Goal: Task Accomplishment & Management: Manage account settings

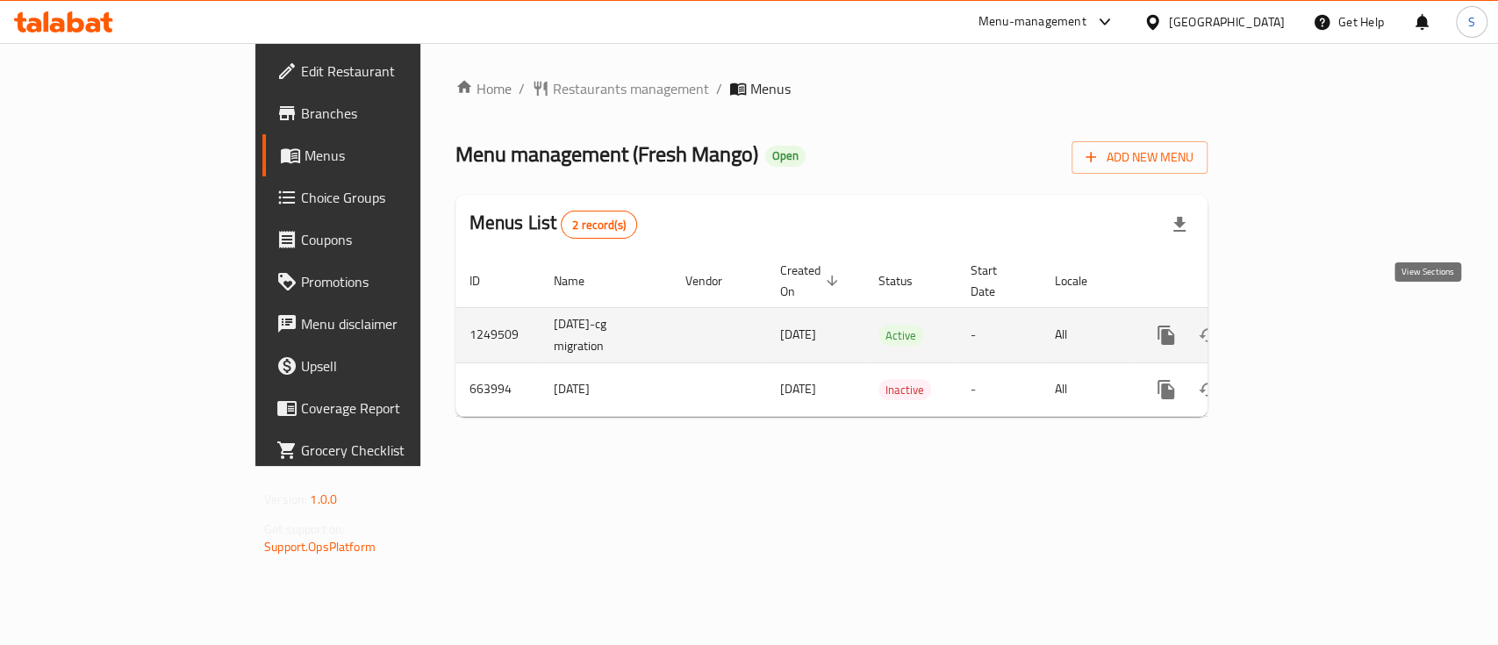
click at [1303, 325] on icon "enhanced table" at bounding box center [1292, 335] width 21 height 21
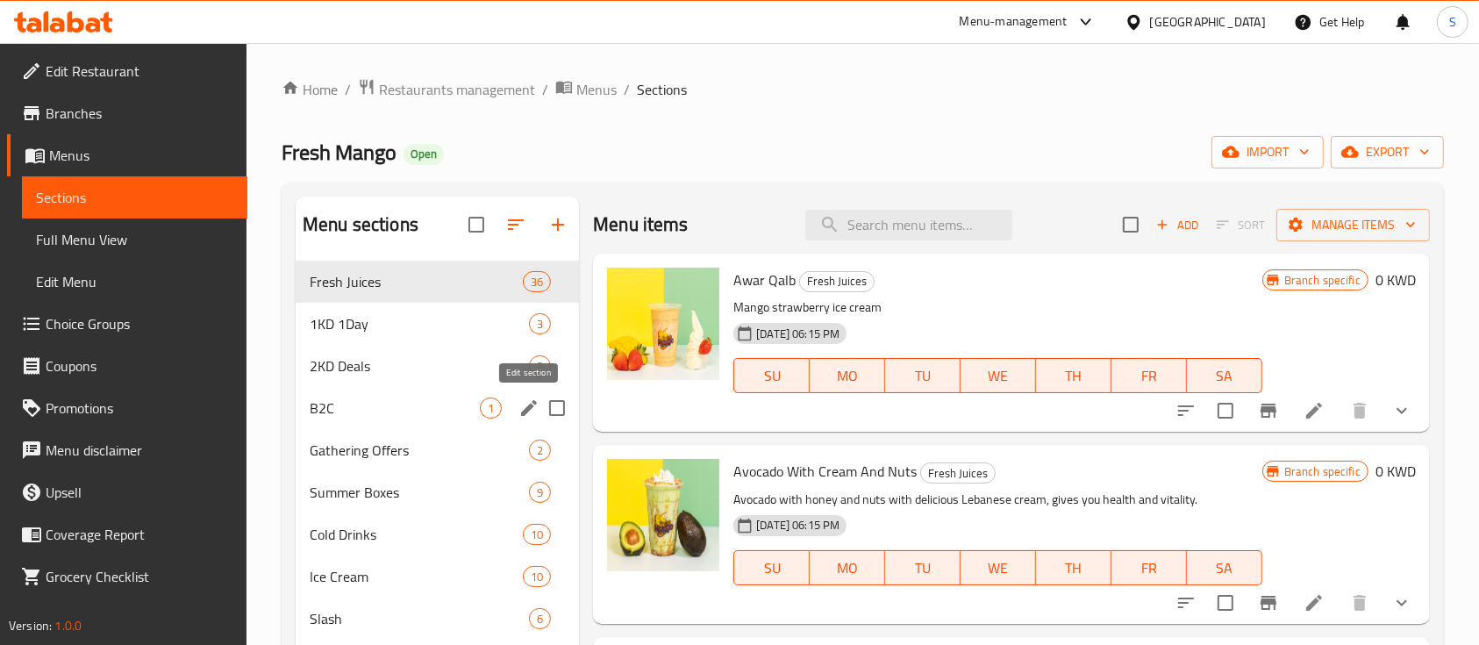
click at [525, 404] on icon "edit" at bounding box center [529, 408] width 21 height 21
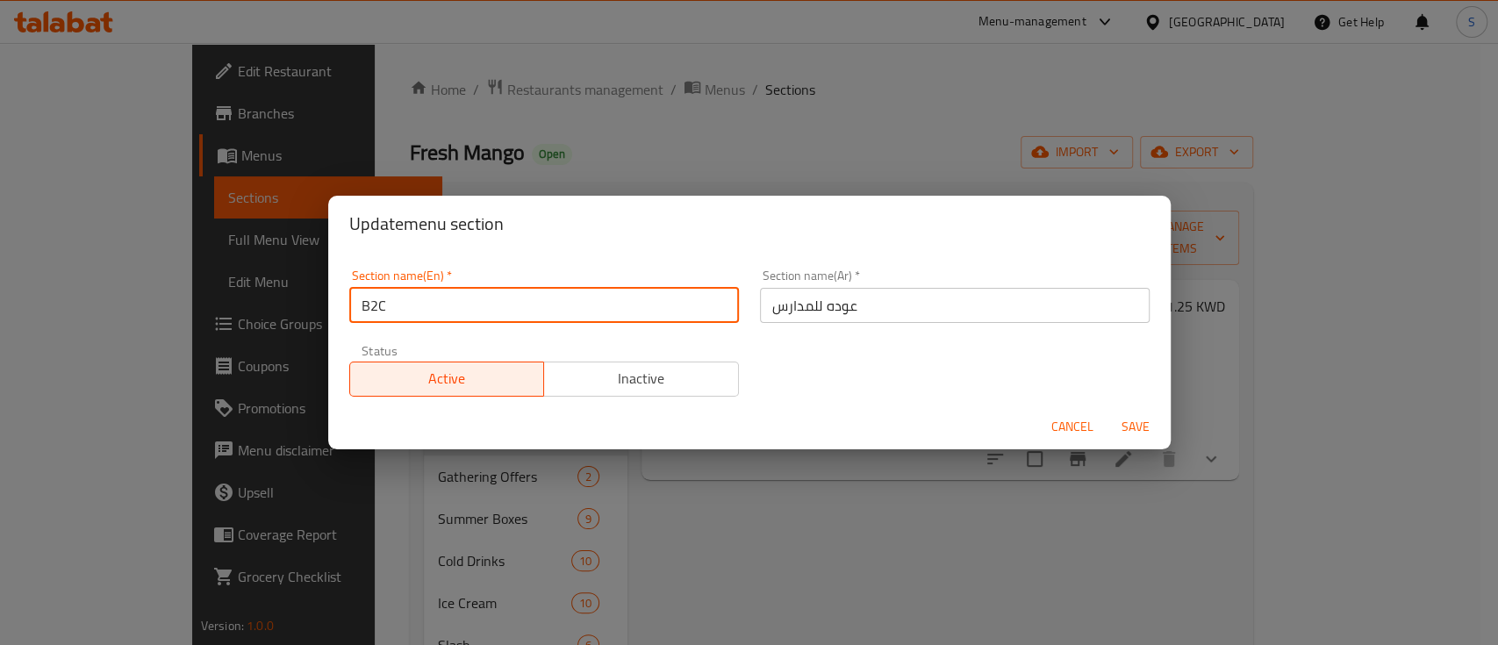
click at [379, 309] on input "B2C" at bounding box center [544, 305] width 390 height 35
type input "B2S"
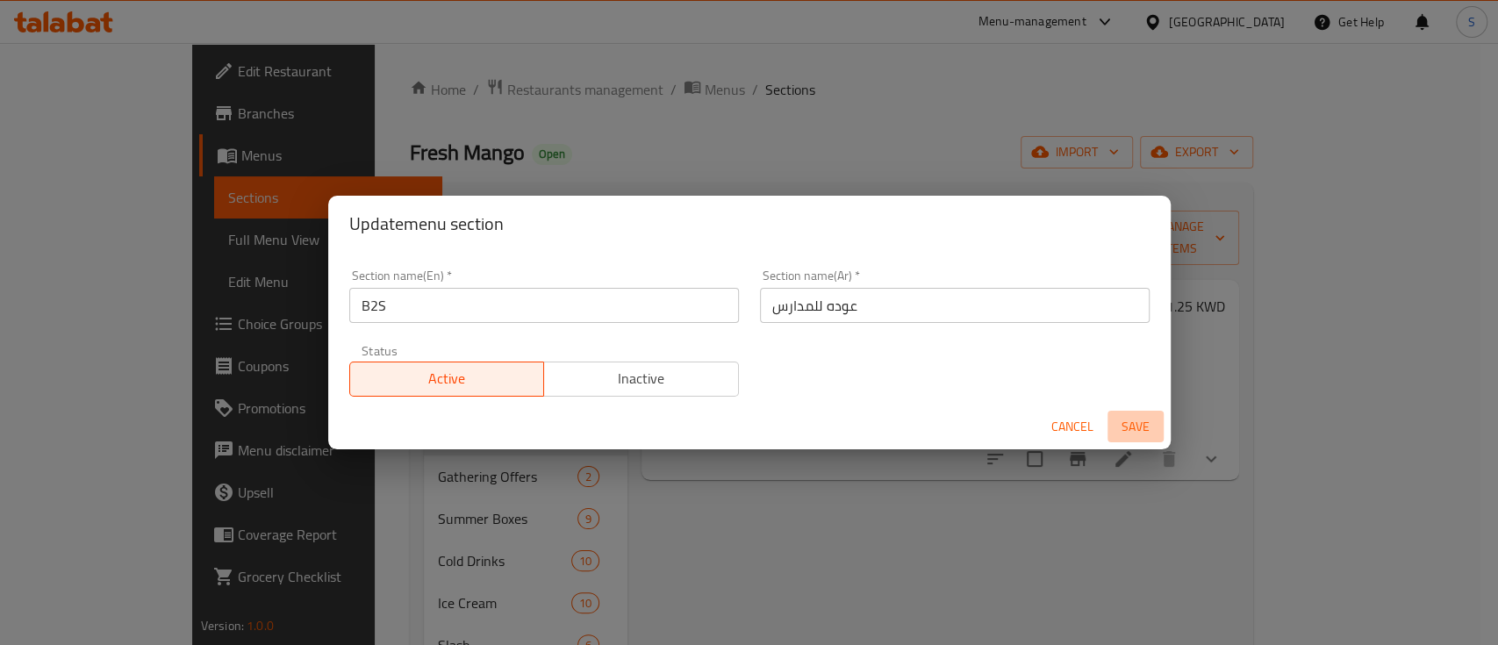
click at [1134, 425] on span "Save" at bounding box center [1135, 427] width 42 height 22
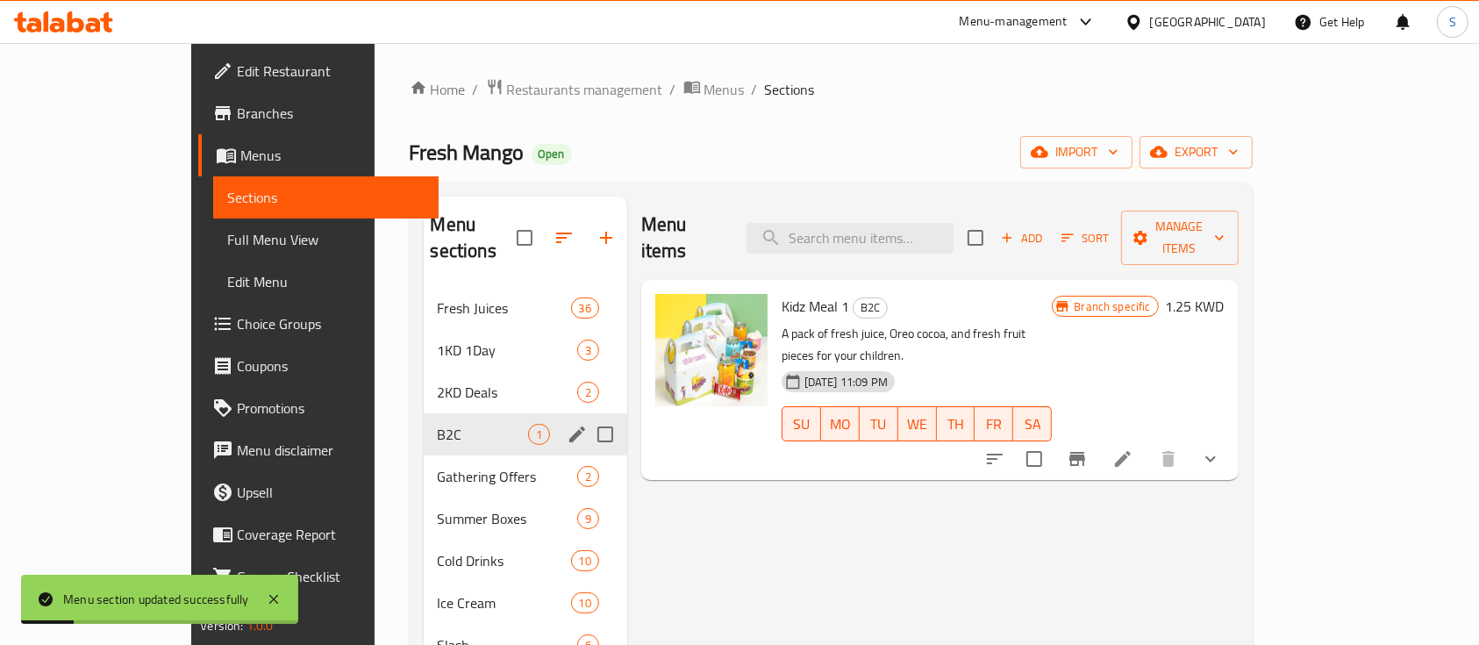
click at [1232, 438] on div at bounding box center [1103, 459] width 258 height 42
click at [1134, 448] on icon at bounding box center [1123, 458] width 21 height 21
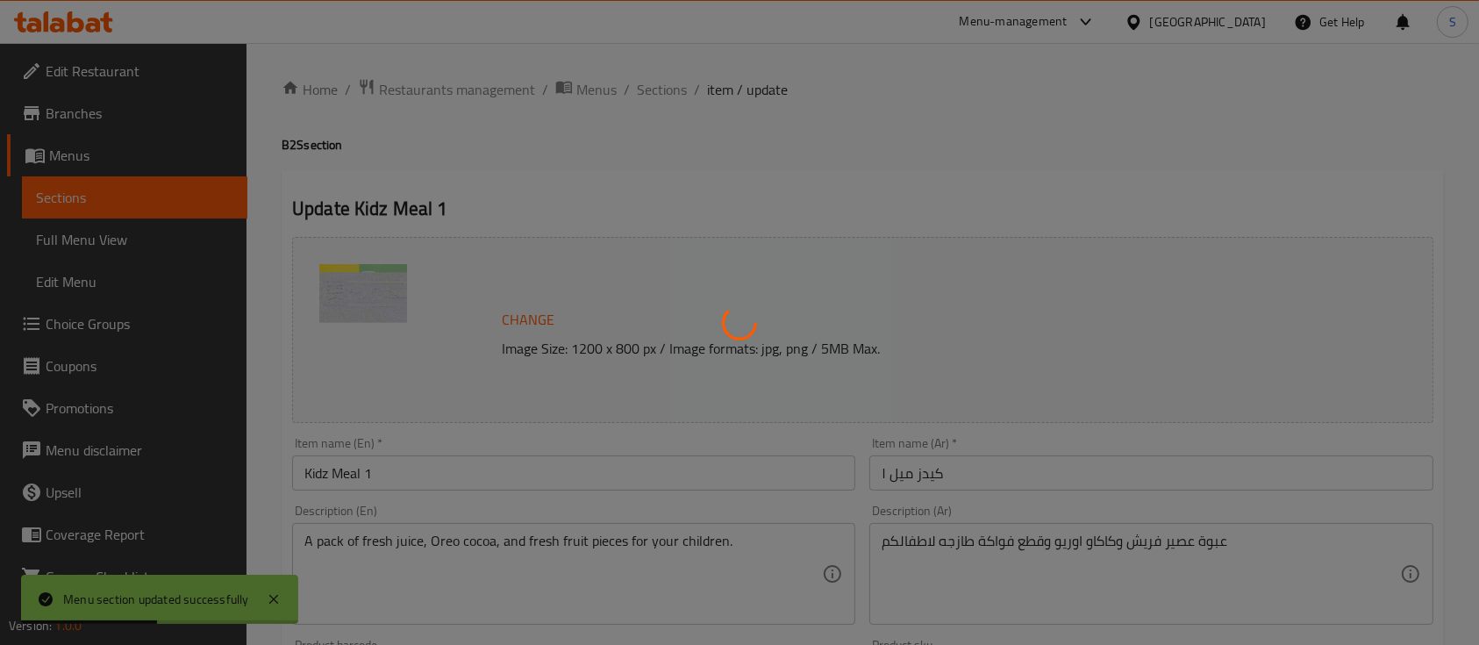
type input "اختيارك من عصير"
type input "1"
type input "اختيارك من سناك"
type input "1"
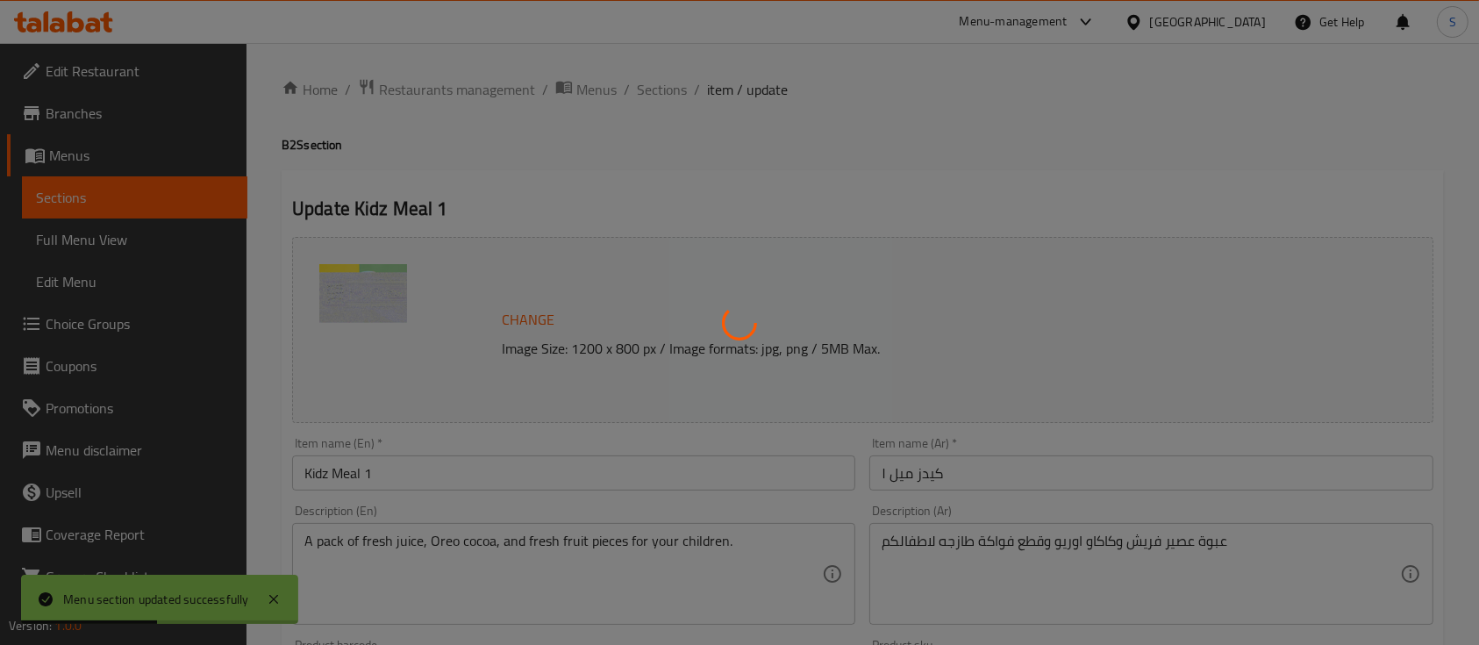
type input "1"
type input "اختيارك من شيكولاته"
type input "1"
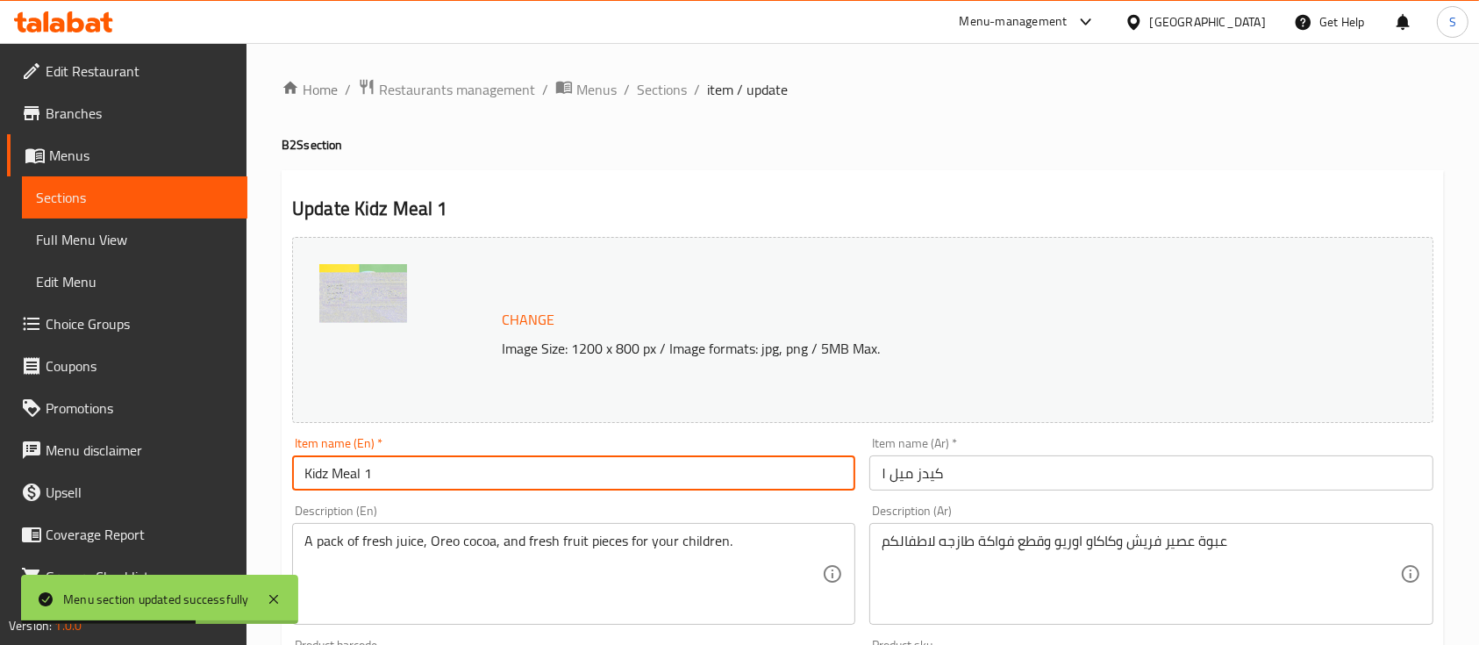
drag, startPoint x: 379, startPoint y: 473, endPoint x: 360, endPoint y: 469, distance: 19.8
click at [360, 469] on input "Kidz Meal 1" at bounding box center [573, 472] width 563 height 35
type input "Kidz Meal"
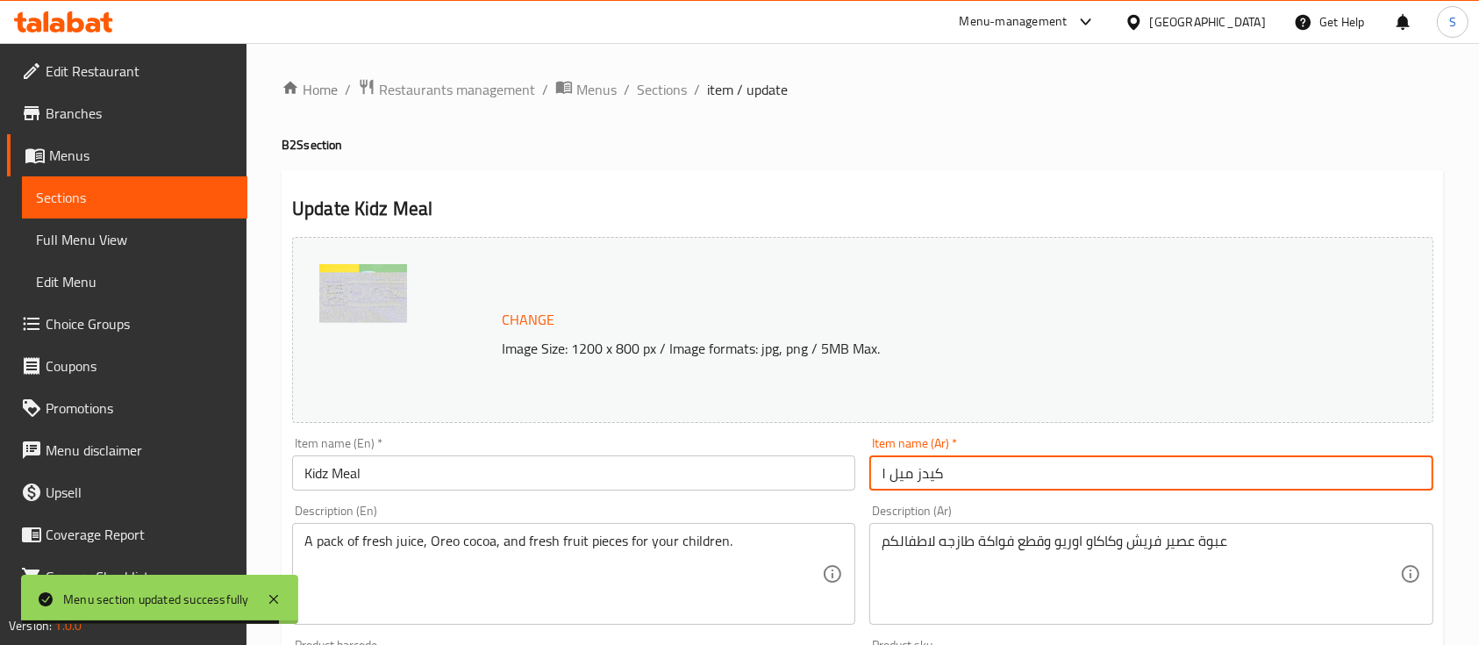
drag, startPoint x: 889, startPoint y: 475, endPoint x: 877, endPoint y: 475, distance: 12.3
click at [877, 475] on input "كيدز ميل ١" at bounding box center [1151, 472] width 563 height 35
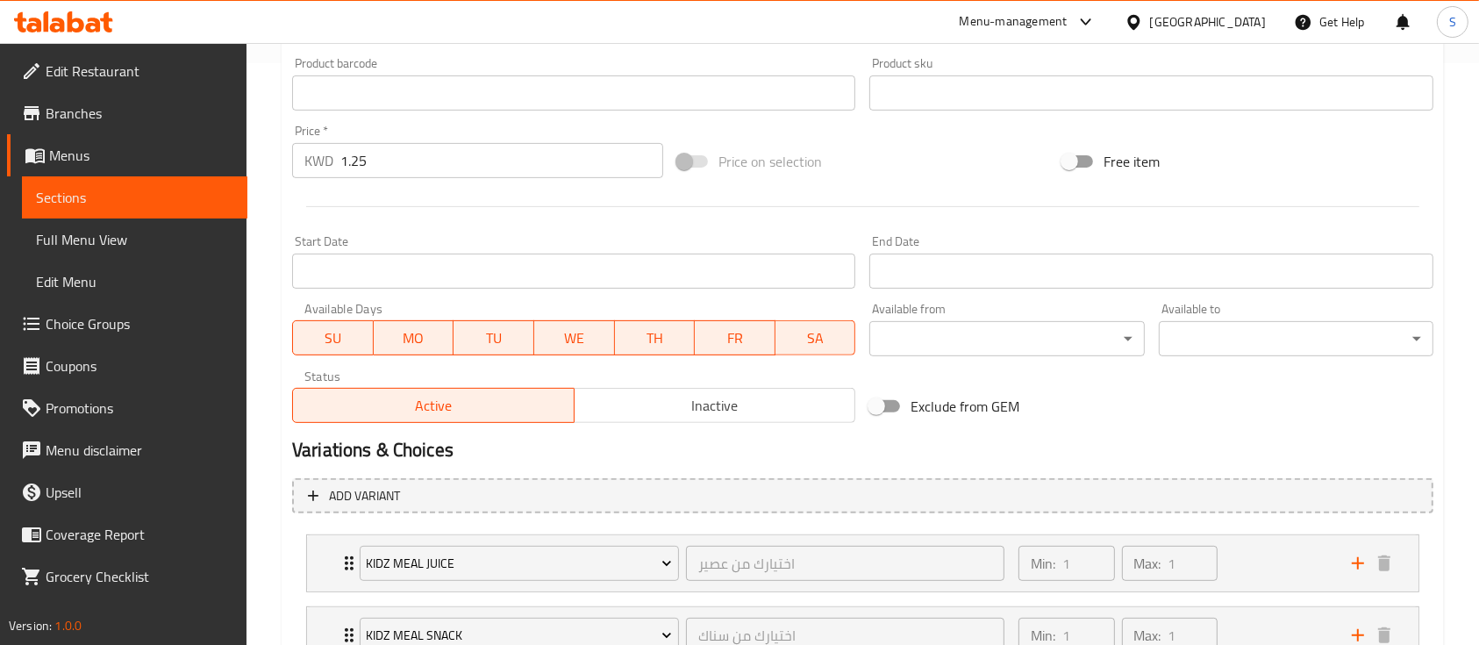
scroll to position [792, 0]
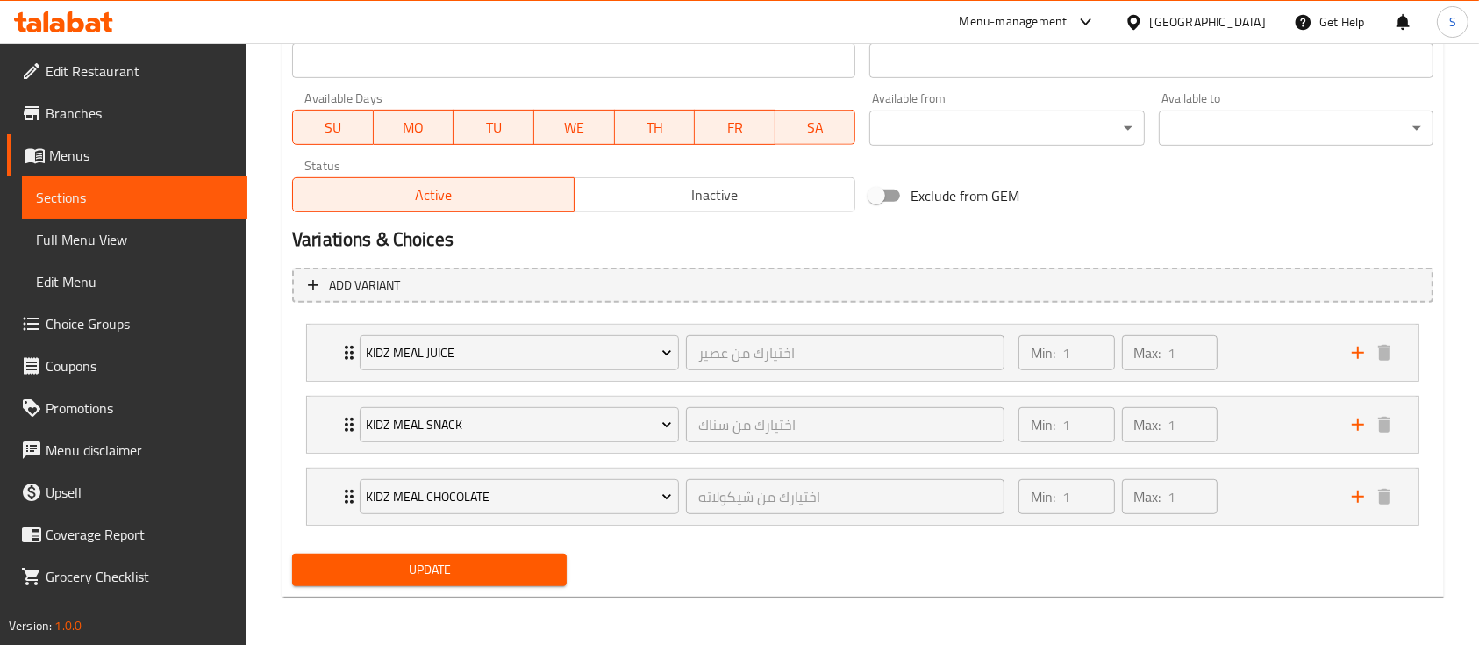
type input "كيدز ميل"
click at [416, 560] on span "Update" at bounding box center [429, 570] width 247 height 22
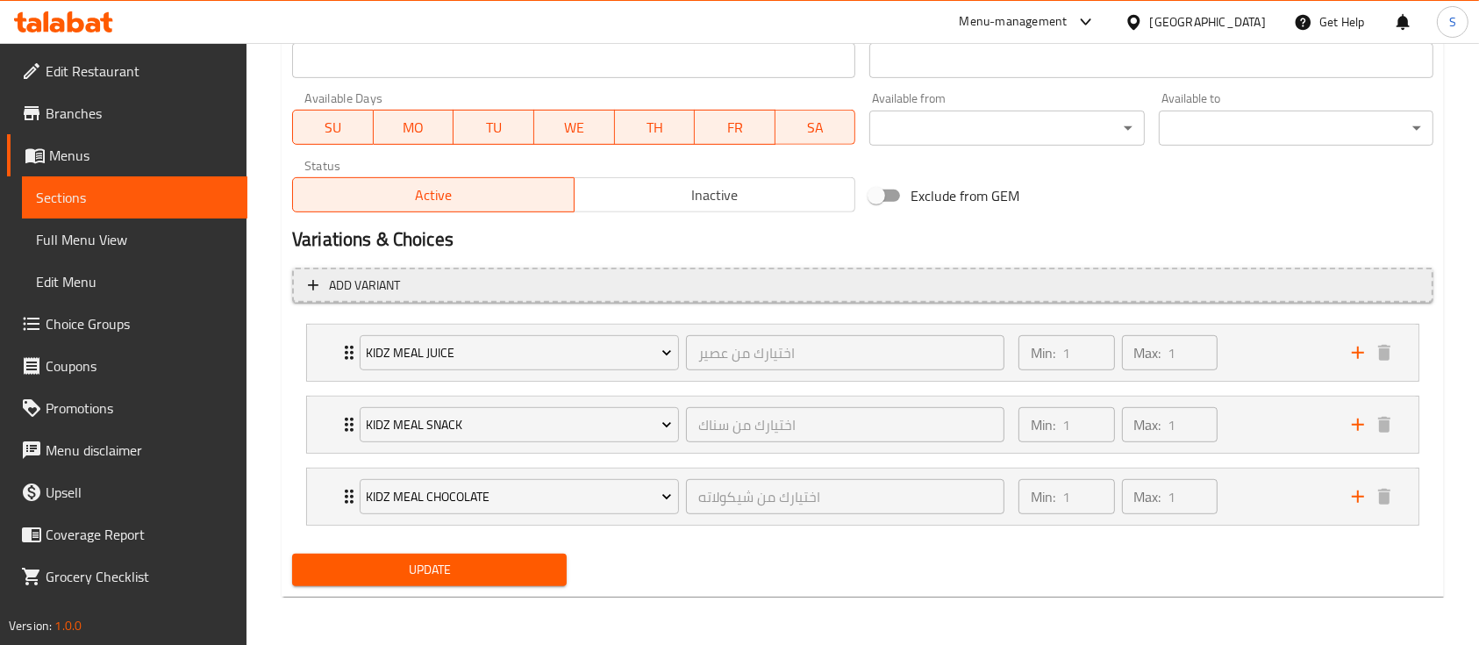
scroll to position [0, 0]
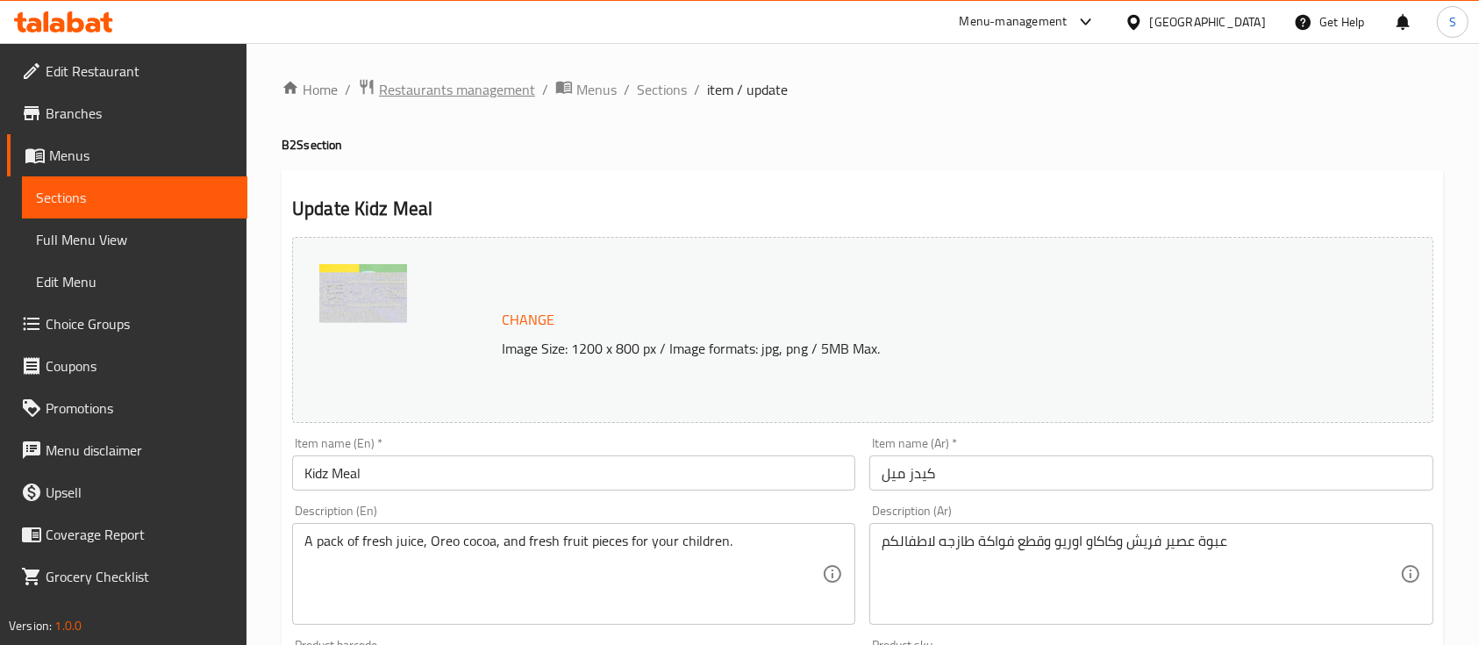
click at [497, 91] on span "Restaurants management" at bounding box center [457, 89] width 156 height 21
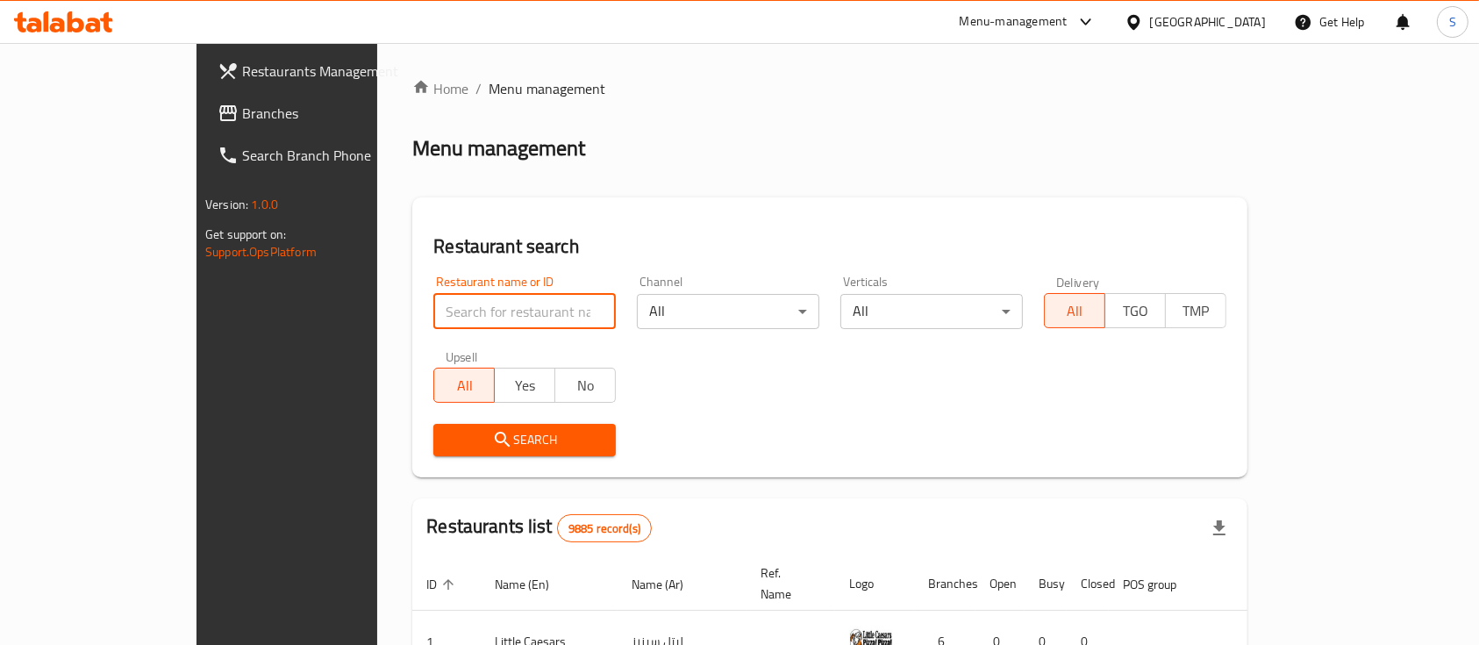
click at [433, 305] on input "search" at bounding box center [524, 311] width 183 height 35
type input "NUM NUM"
click at [448, 429] on span "Search" at bounding box center [525, 440] width 154 height 22
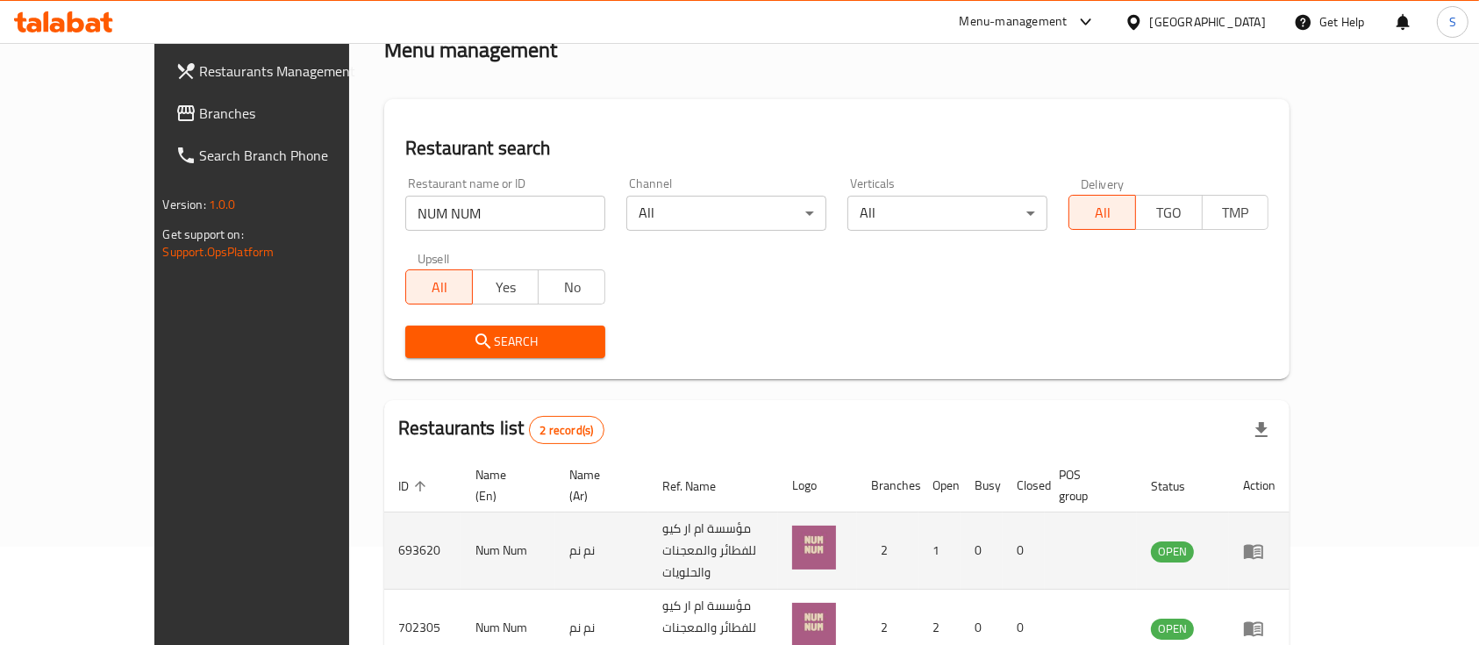
scroll to position [163, 0]
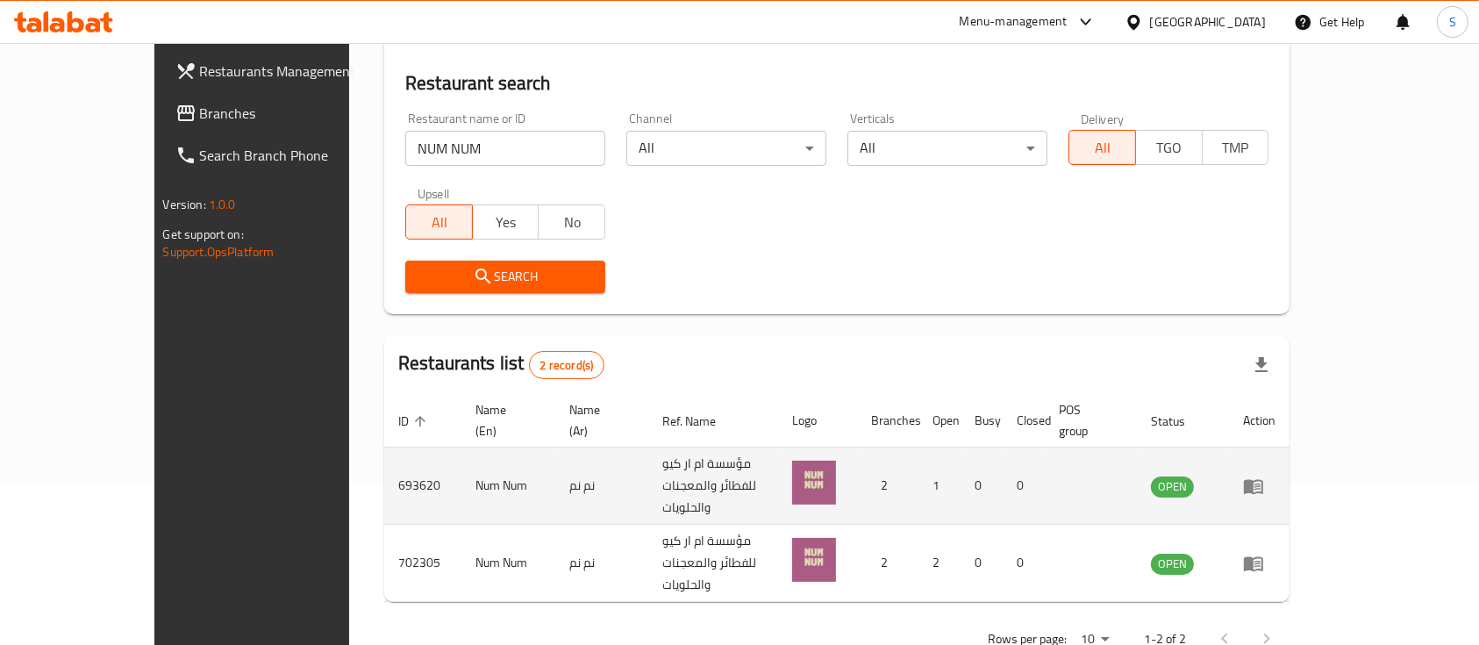
click at [384, 461] on td "693620" at bounding box center [422, 486] width 77 height 77
copy td "693620"
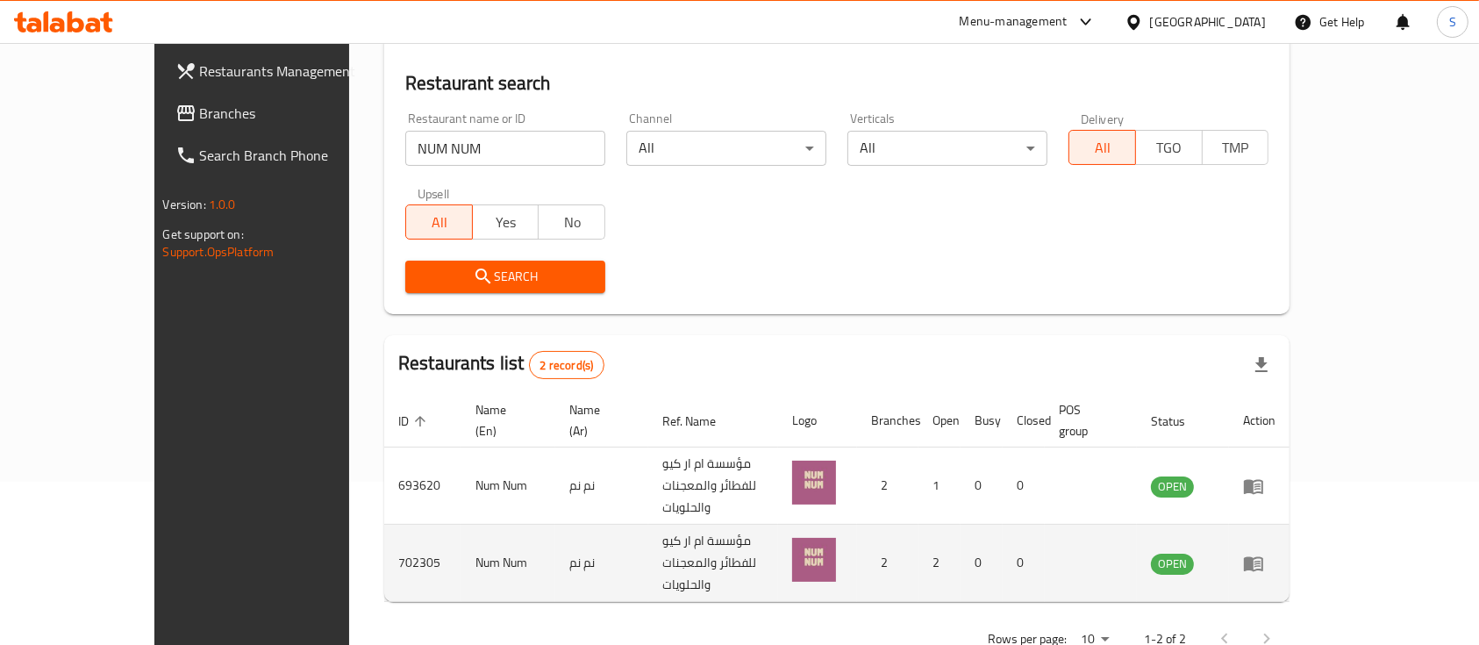
click at [384, 525] on td "702305" at bounding box center [422, 563] width 77 height 77
copy td "702305"
click at [1276, 553] on link "enhanced table" at bounding box center [1259, 563] width 32 height 21
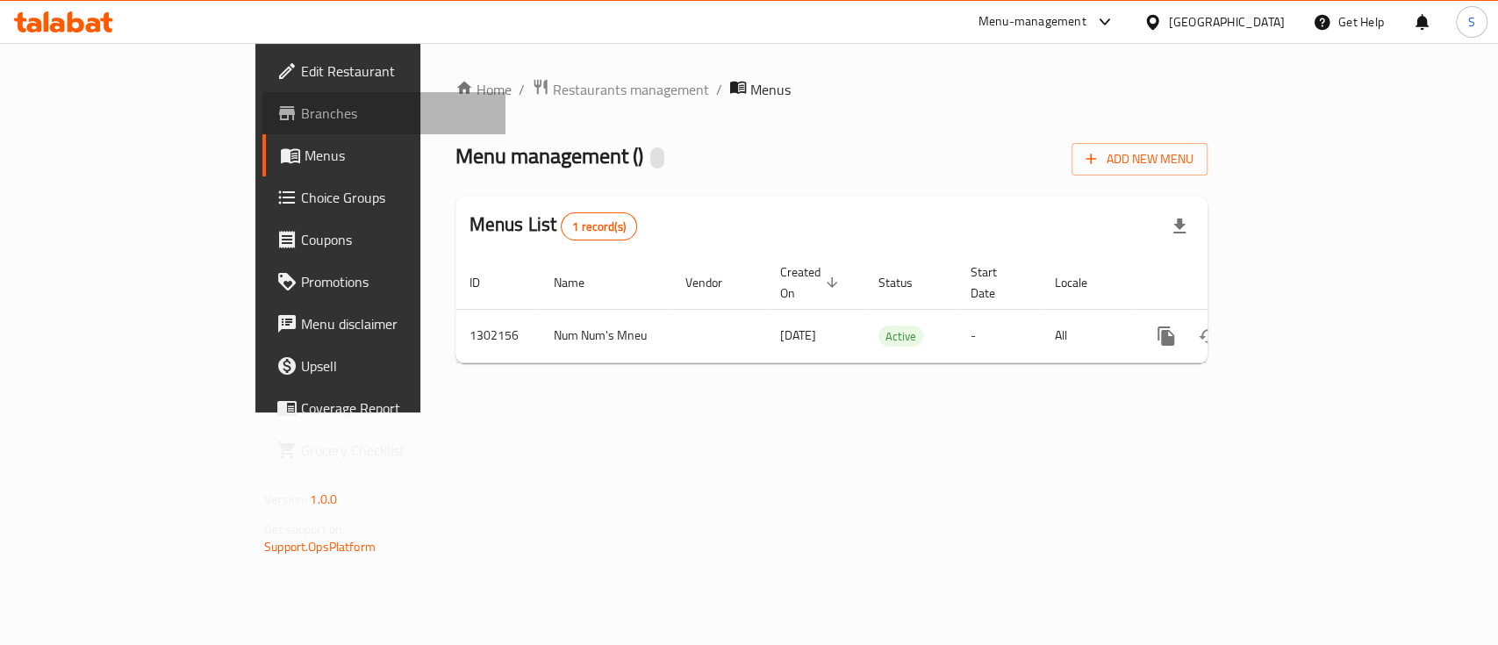
click at [301, 108] on span "Branches" at bounding box center [396, 113] width 190 height 21
